Goal: Information Seeking & Learning: Learn about a topic

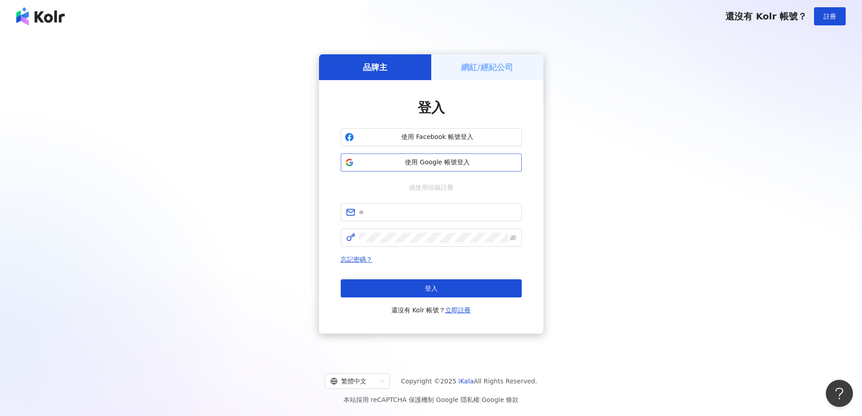
click at [405, 166] on span "使用 Google 帳號登入" at bounding box center [437, 162] width 160 height 9
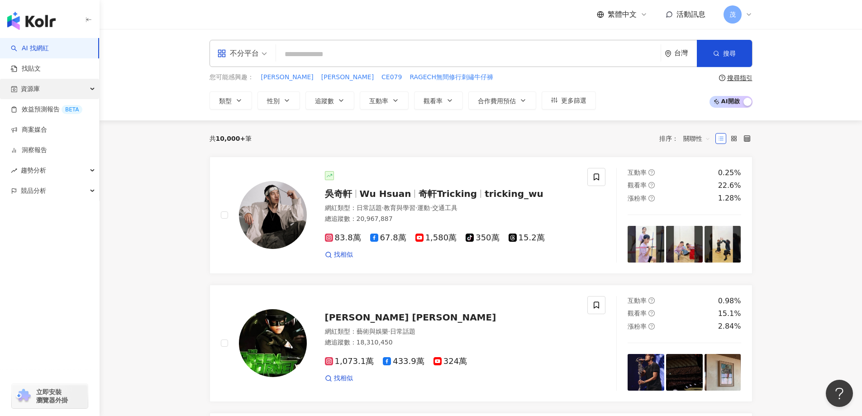
click at [24, 85] on span "資源庫" at bounding box center [30, 89] width 19 height 20
click at [47, 108] on link "網紅管理" at bounding box center [34, 109] width 25 height 9
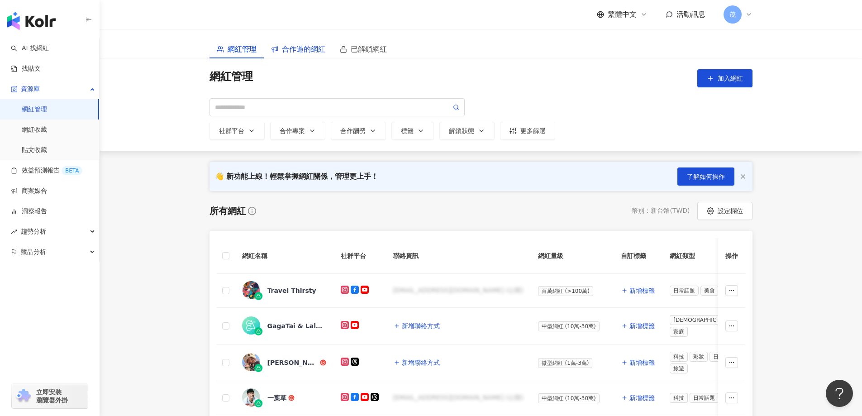
click at [310, 50] on span "合作過的網紅" at bounding box center [303, 48] width 43 height 11
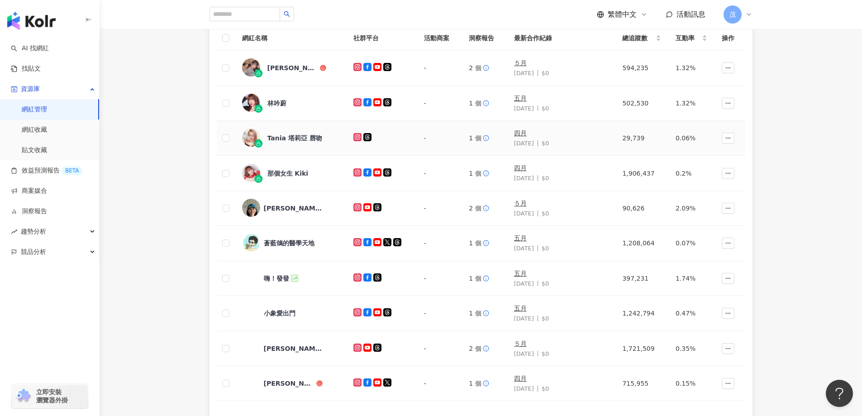
scroll to position [90, 0]
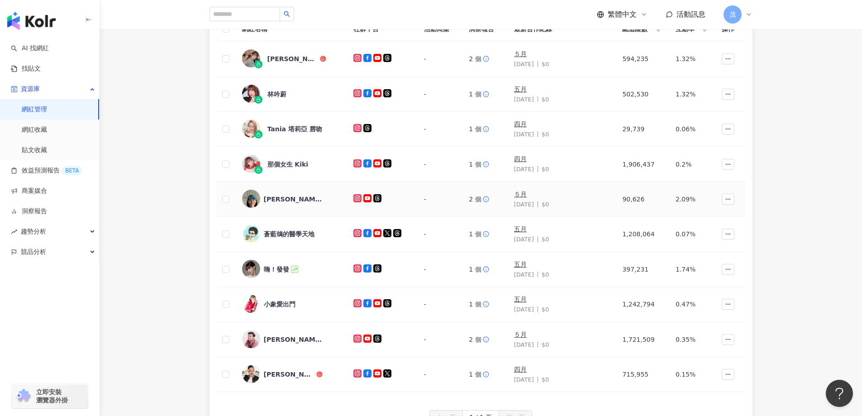
click at [274, 201] on div "[PERSON_NAME]" at bounding box center [293, 198] width 59 height 9
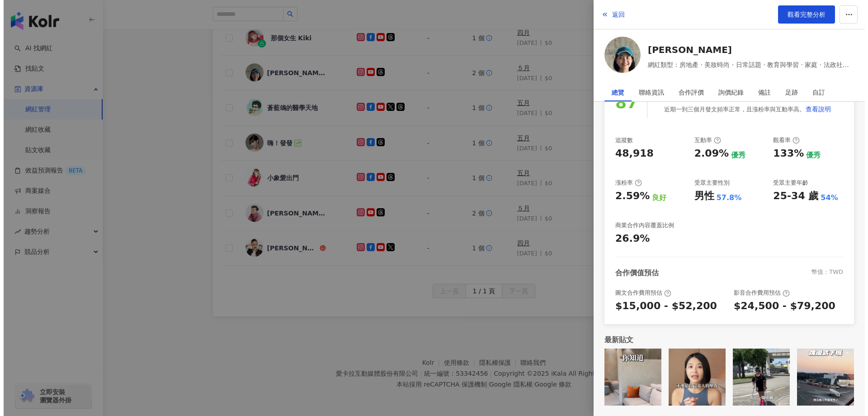
scroll to position [218, 0]
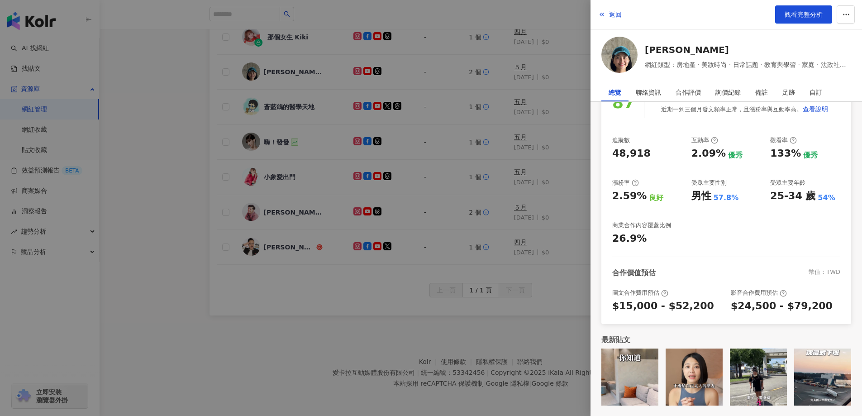
click at [691, 393] on img at bounding box center [693, 376] width 57 height 57
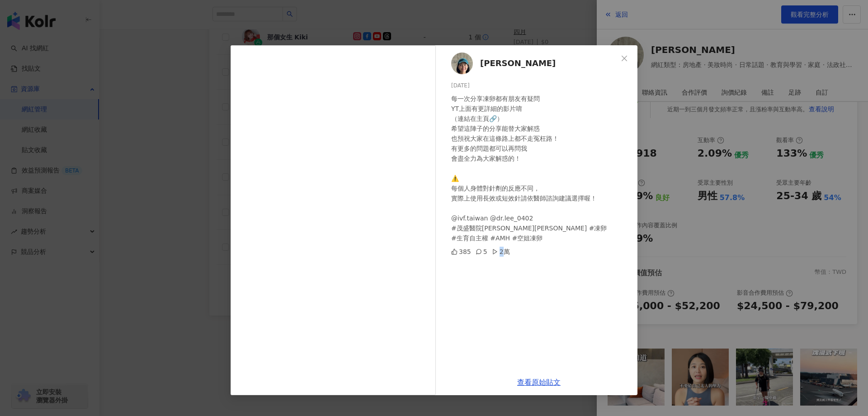
drag, startPoint x: 507, startPoint y: 251, endPoint x: 502, endPoint y: 251, distance: 5.0
click at [502, 251] on div "385 5 2萬" at bounding box center [540, 251] width 179 height 10
click at [504, 296] on div "Sara Lee 2025/9/28 每一次分享凍卵都有朋友有疑問 YT上面有更詳細的影片唷 （連結在主頁🔗） 希望這陣子的分享能替大家解惑 也預祝大家在這條…" at bounding box center [538, 207] width 197 height 324
click at [796, 237] on div "Sara Lee 2025/9/28 每一次分享凍卵都有朋友有疑問 YT上面有更詳細的影片唷 （連結在主頁🔗） 希望這陣子的分享能替大家解惑 也預祝大家在這條…" at bounding box center [434, 208] width 868 height 416
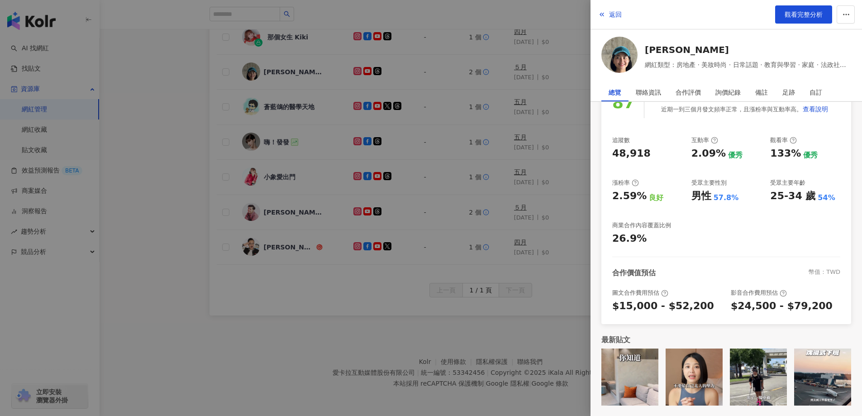
click at [625, 66] on img at bounding box center [619, 55] width 36 height 36
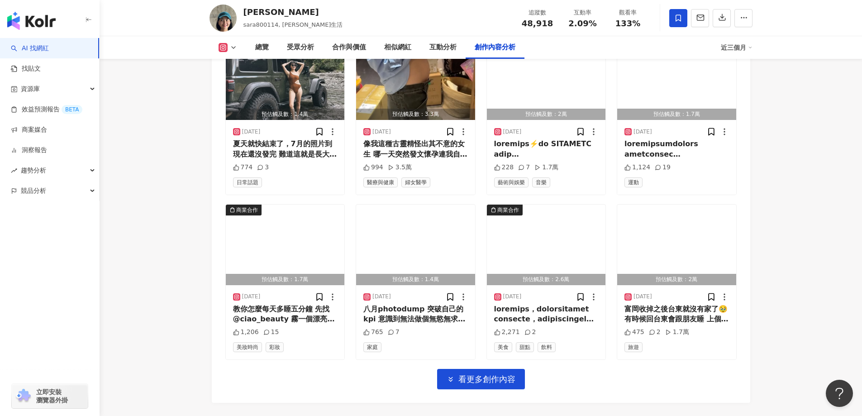
scroll to position [3075, 0]
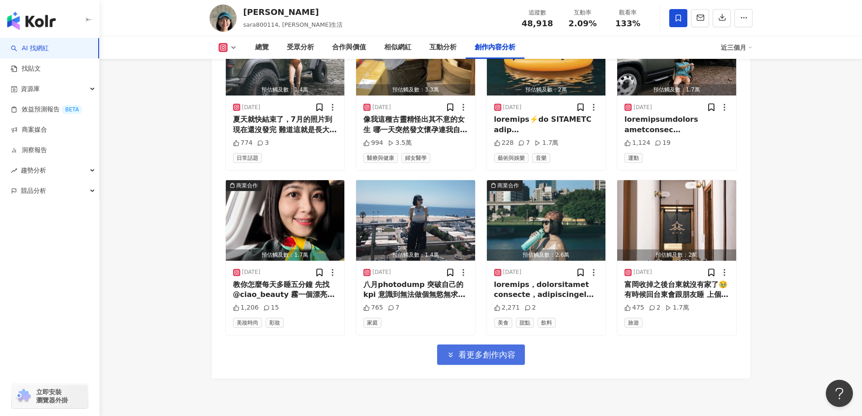
click at [464, 360] on span "看更多創作內容" at bounding box center [486, 355] width 57 height 10
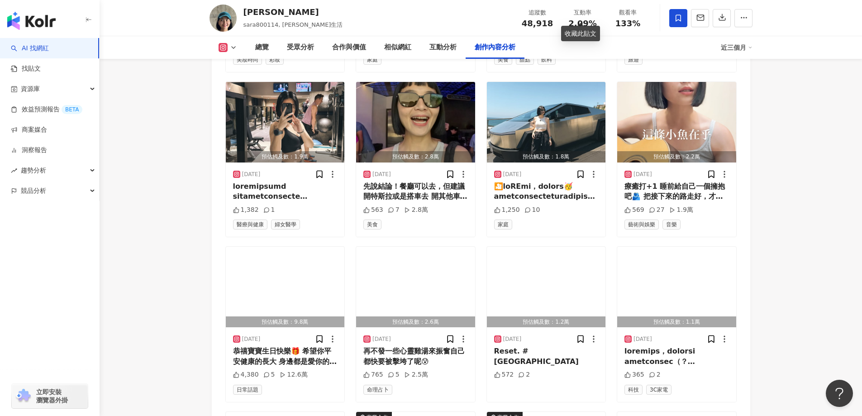
scroll to position [3347, 0]
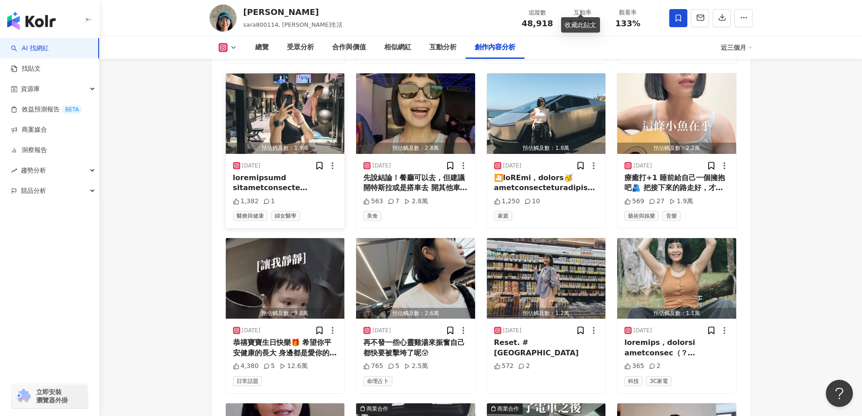
click at [273, 114] on img "button" at bounding box center [285, 113] width 119 height 80
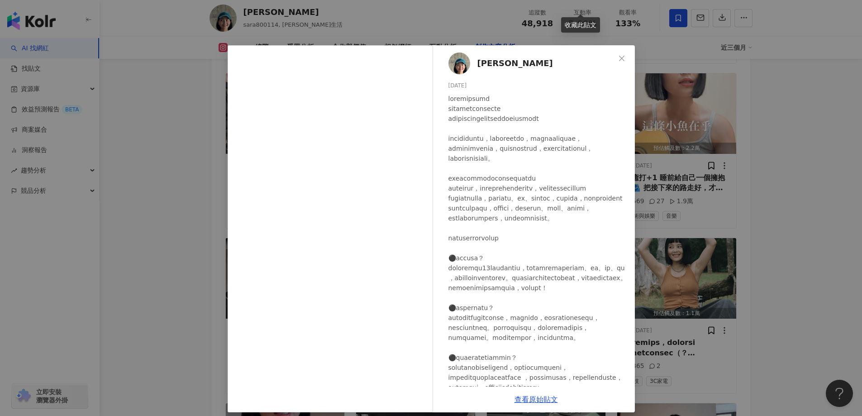
scroll to position [7, 0]
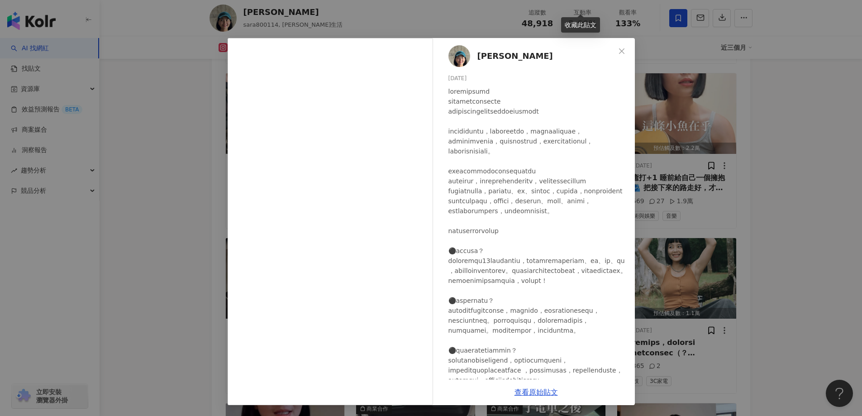
click at [125, 296] on div "[PERSON_NAME] [DATE] 1,382 1 查看原始貼文" at bounding box center [431, 208] width 862 height 416
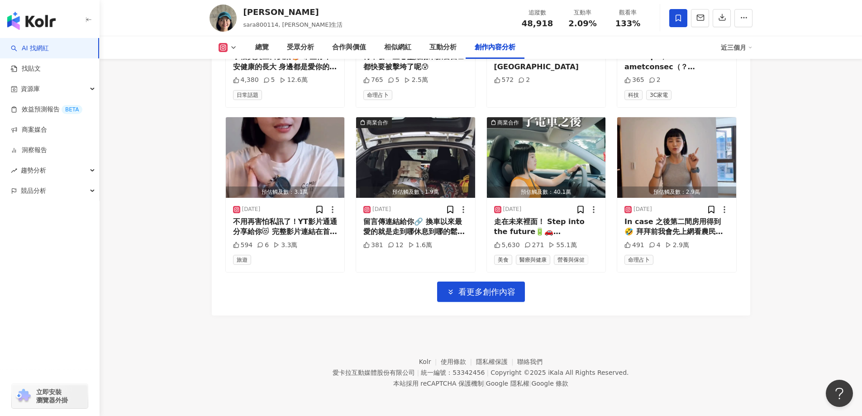
scroll to position [3639, 0]
click at [461, 291] on span "看更多創作內容" at bounding box center [486, 292] width 57 height 10
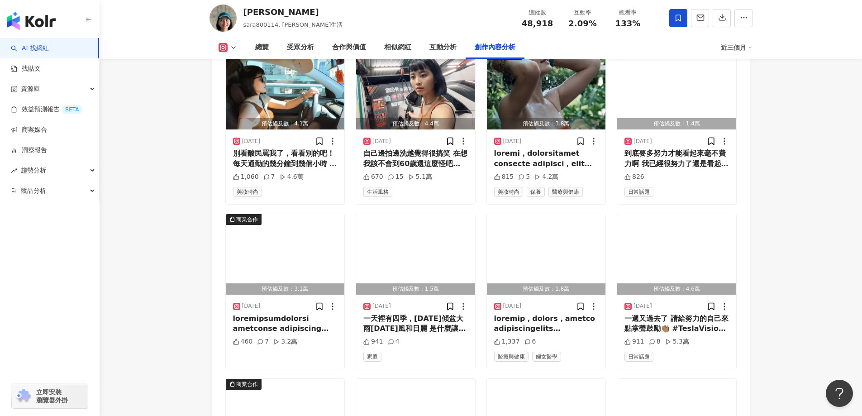
scroll to position [3956, 0]
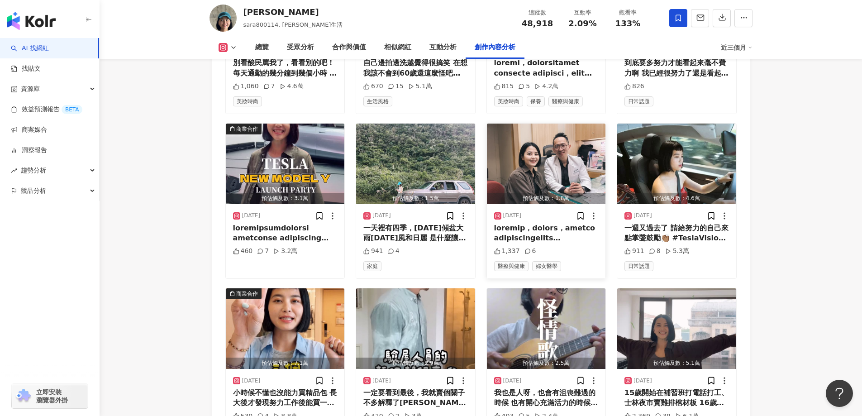
click at [553, 243] on div at bounding box center [546, 233] width 104 height 20
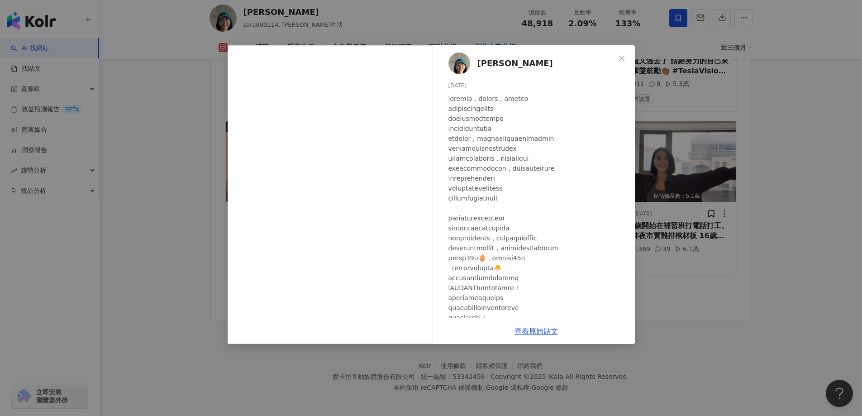
scroll to position [4133, 0]
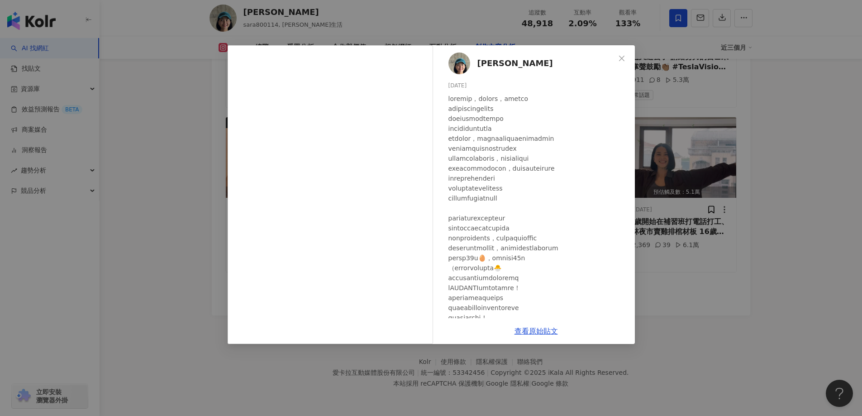
click at [803, 254] on div "[PERSON_NAME] [DATE] 1,337 6 查看原始貼文" at bounding box center [431, 208] width 862 height 416
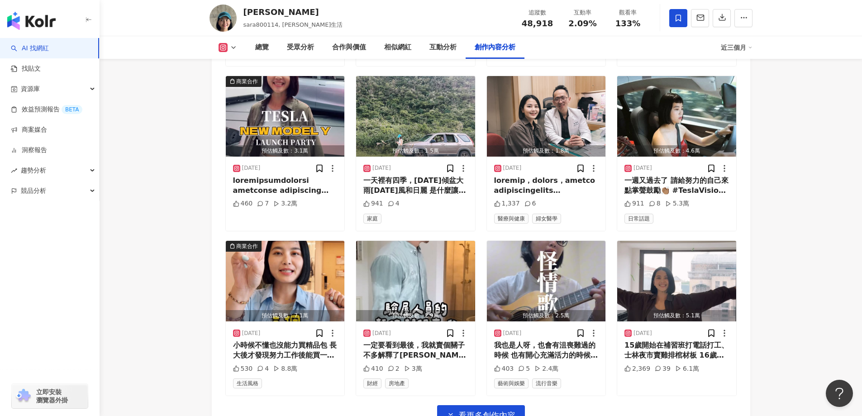
scroll to position [3998, 0]
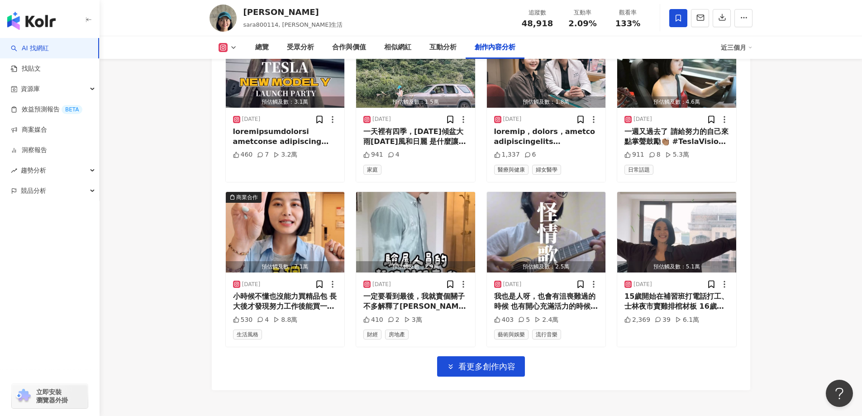
scroll to position [4133, 0]
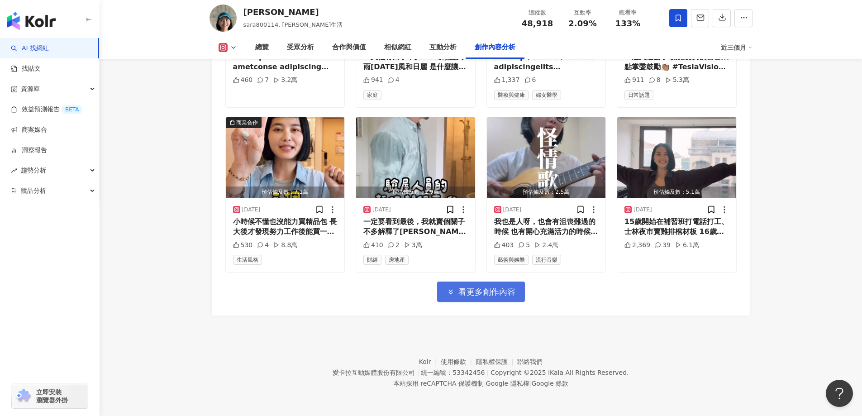
click at [483, 296] on span "看更多創作內容" at bounding box center [486, 292] width 57 height 10
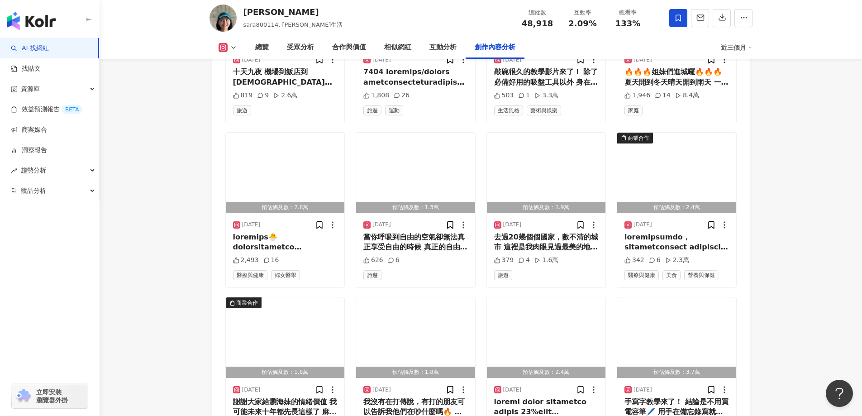
scroll to position [4450, 0]
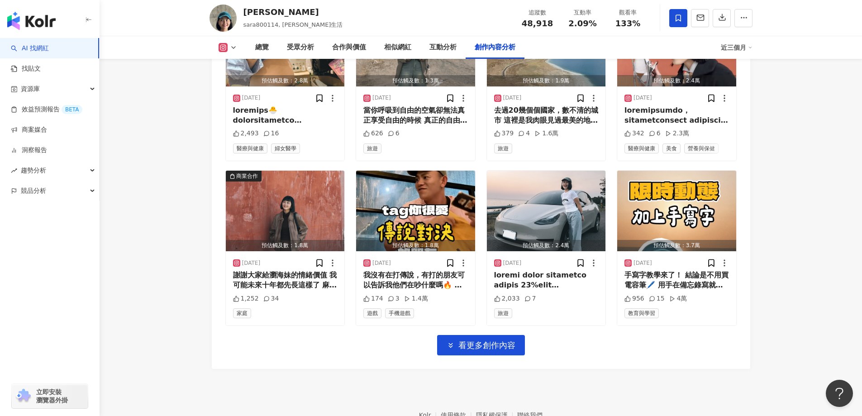
scroll to position [4628, 0]
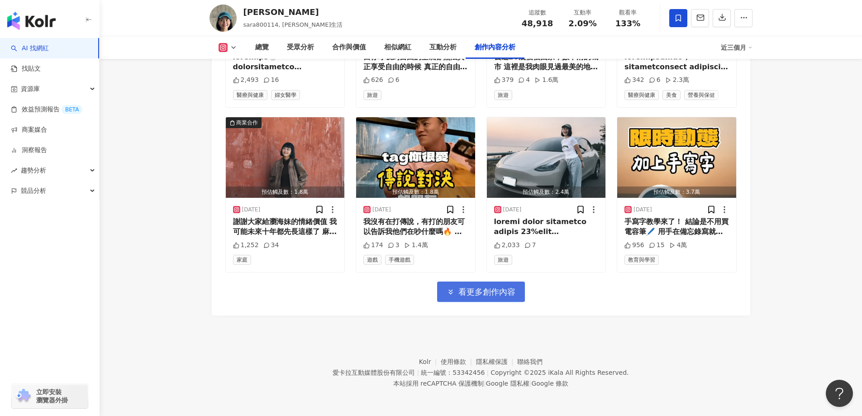
click at [496, 294] on span "看更多創作內容" at bounding box center [486, 292] width 57 height 10
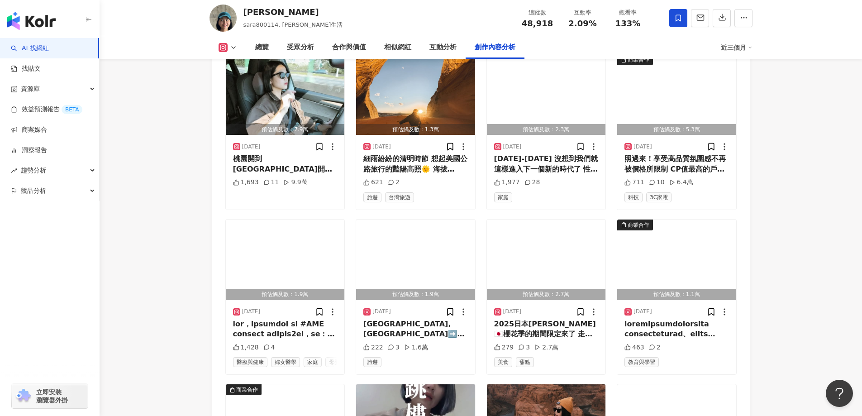
scroll to position [4899, 0]
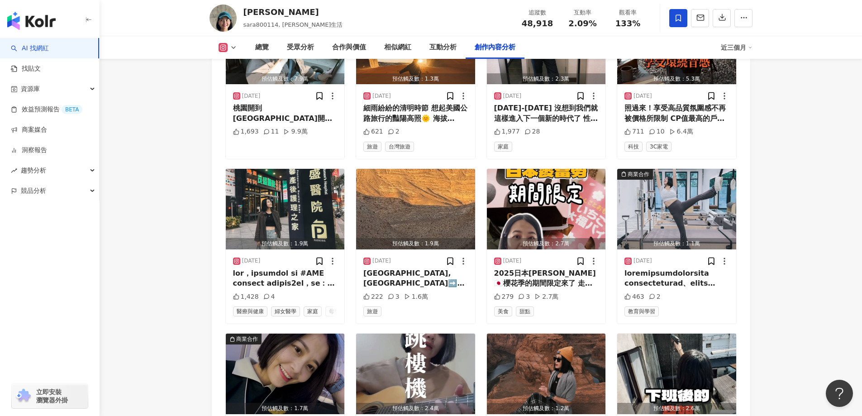
drag, startPoint x: 188, startPoint y: 301, endPoint x: 208, endPoint y: 298, distance: 20.1
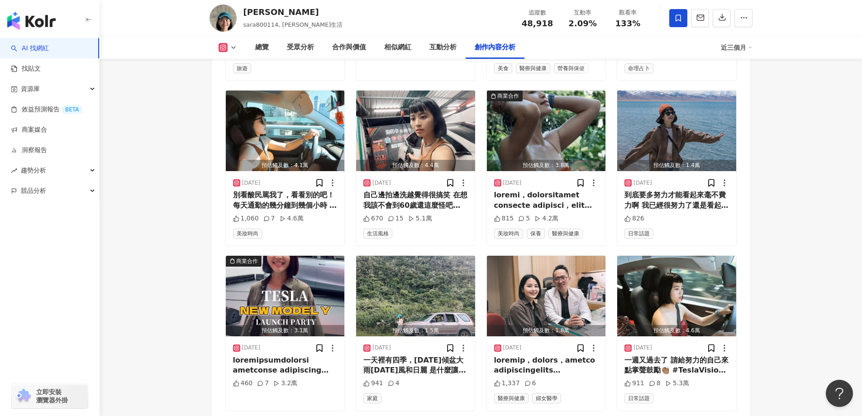
scroll to position [3678, 0]
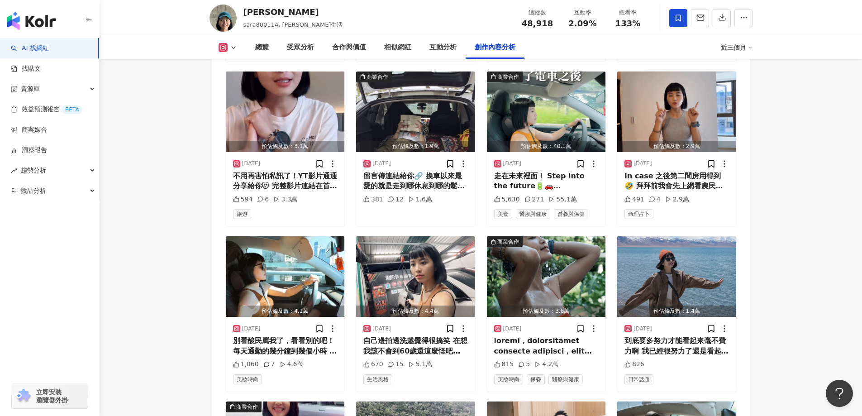
click at [232, 49] on icon at bounding box center [233, 47] width 7 height 7
click at [237, 81] on button "YouTube" at bounding box center [242, 85] width 54 height 13
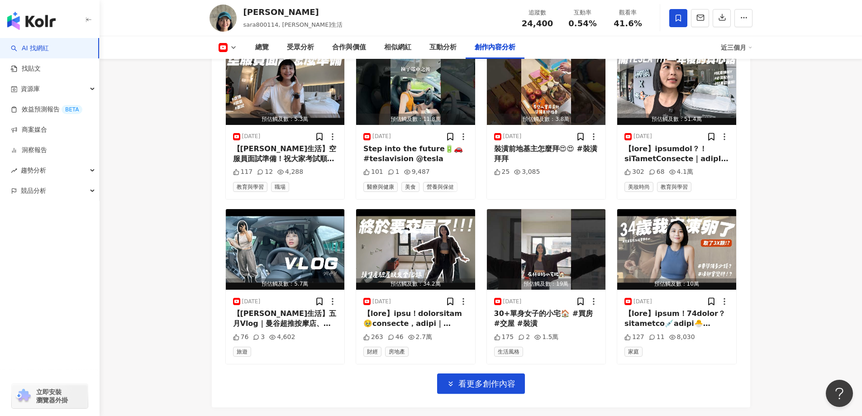
scroll to position [2728, 0]
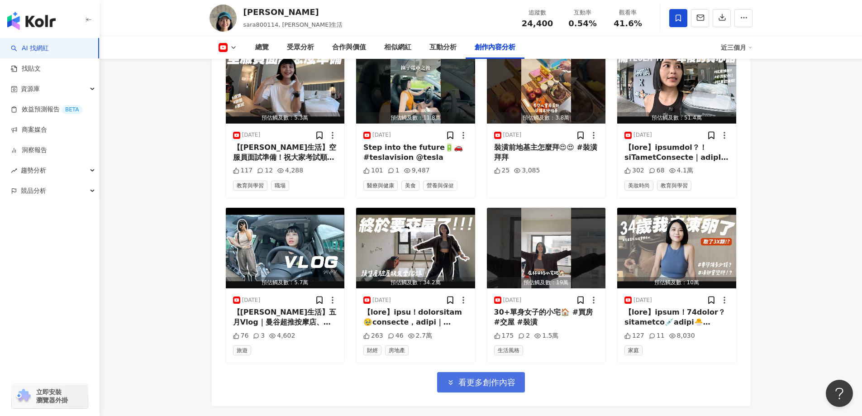
click at [478, 372] on button "看更多創作內容" at bounding box center [481, 382] width 88 height 20
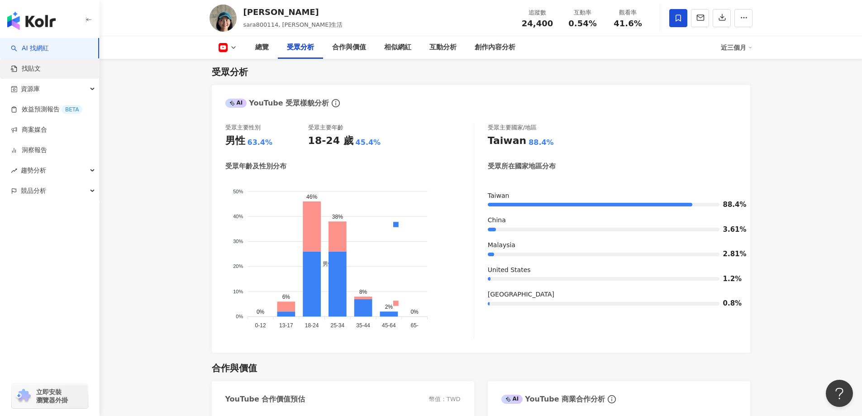
scroll to position [693, 0]
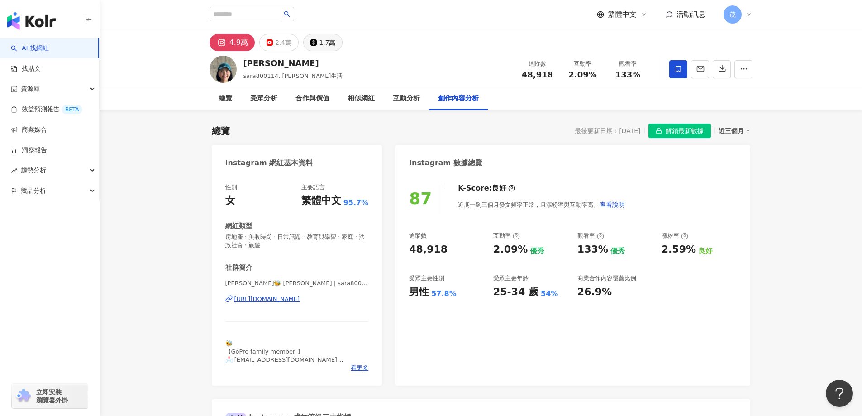
click at [322, 45] on div "1.7萬" at bounding box center [327, 42] width 16 height 13
click at [312, 42] on button "1.7萬" at bounding box center [322, 42] width 39 height 17
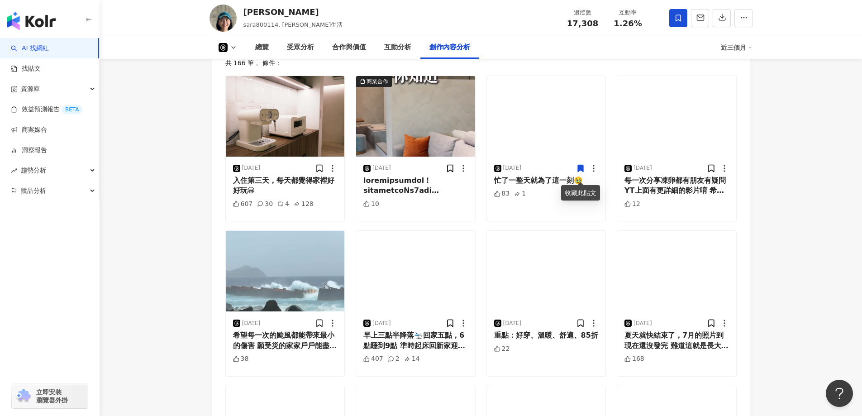
scroll to position [2035, 0]
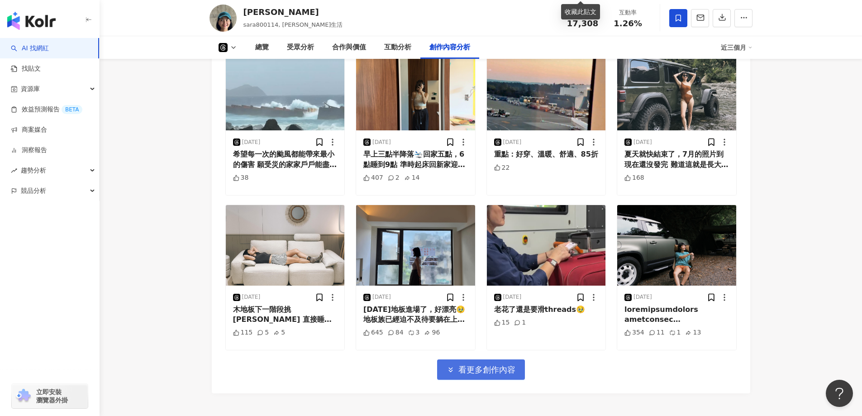
click at [512, 373] on span "看更多創作內容" at bounding box center [486, 370] width 57 height 10
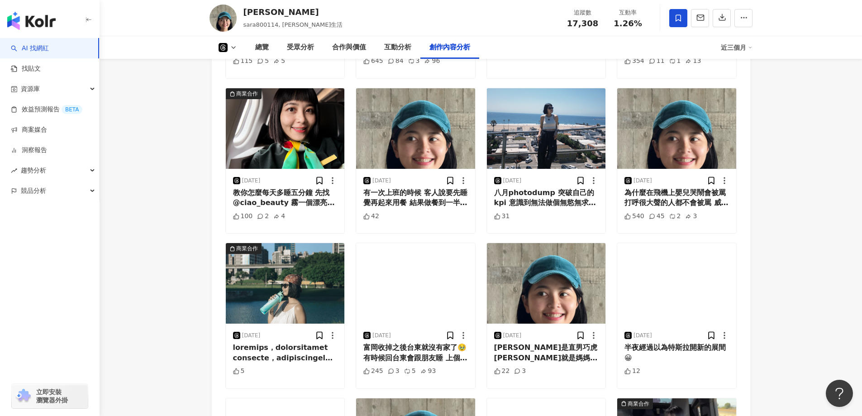
scroll to position [2578, 0]
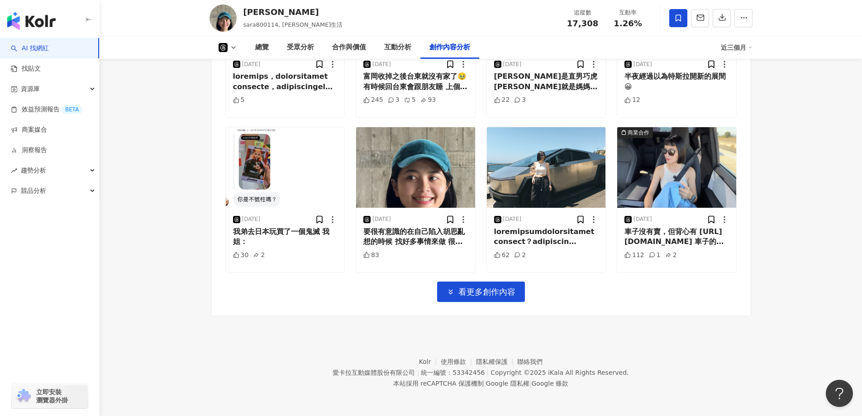
click at [478, 297] on span "看更多創作內容" at bounding box center [486, 292] width 57 height 10
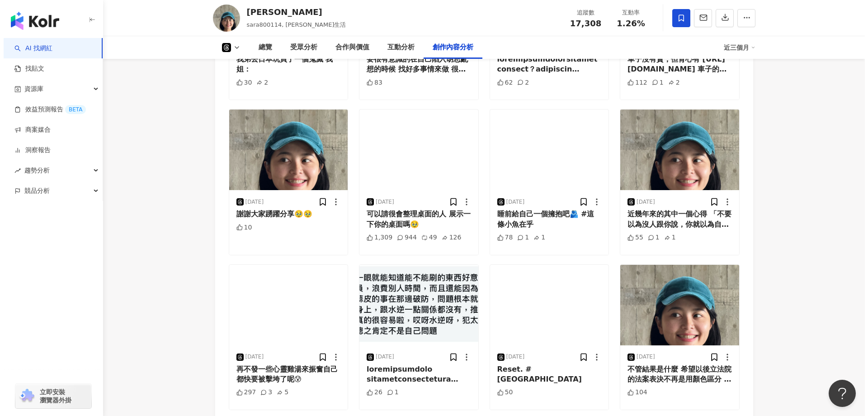
scroll to position [2759, 0]
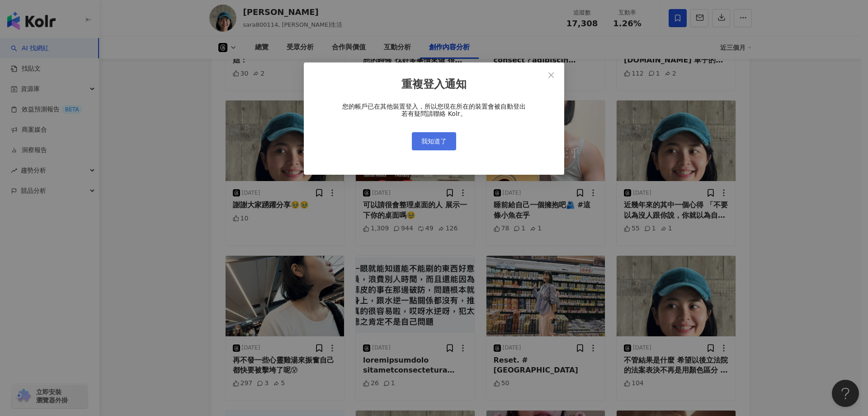
click at [439, 139] on span "我知道了" at bounding box center [433, 140] width 25 height 7
